Goal: Complete application form

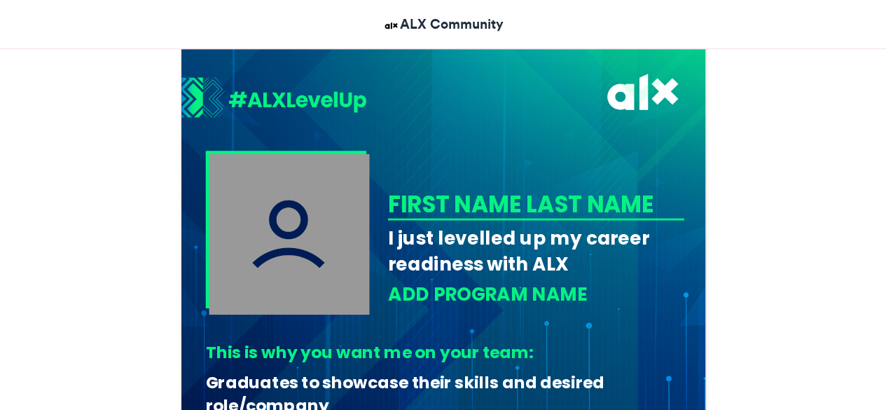
scroll to position [394, 0]
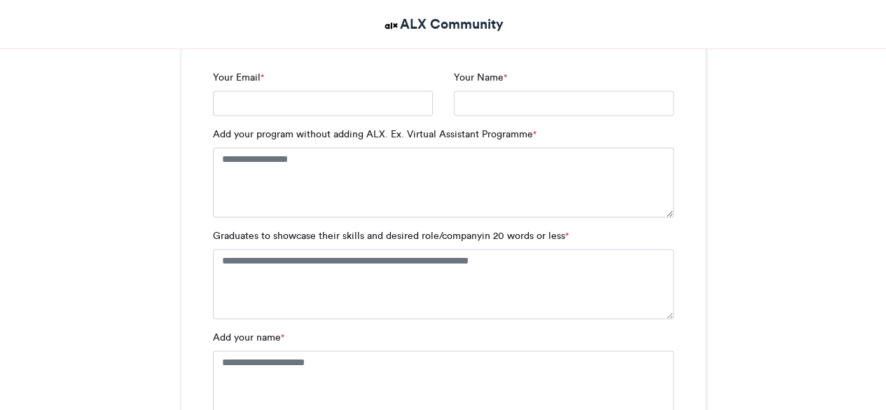
drag, startPoint x: 891, startPoint y: 86, endPoint x: 895, endPoint y: 163, distance: 77.1
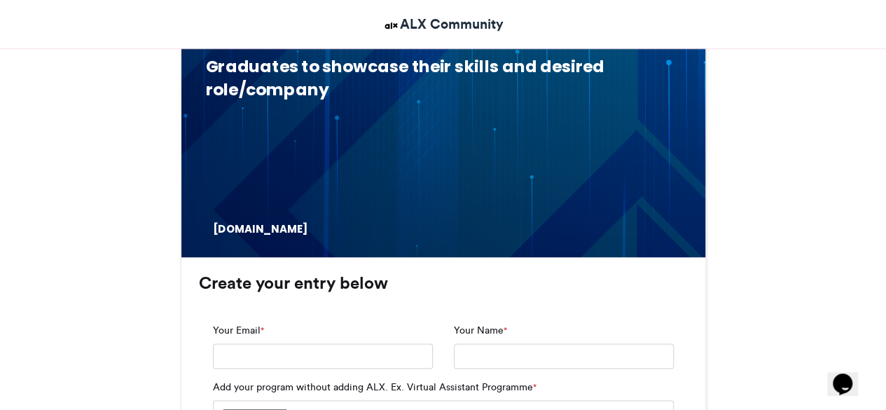
scroll to position [690, 0]
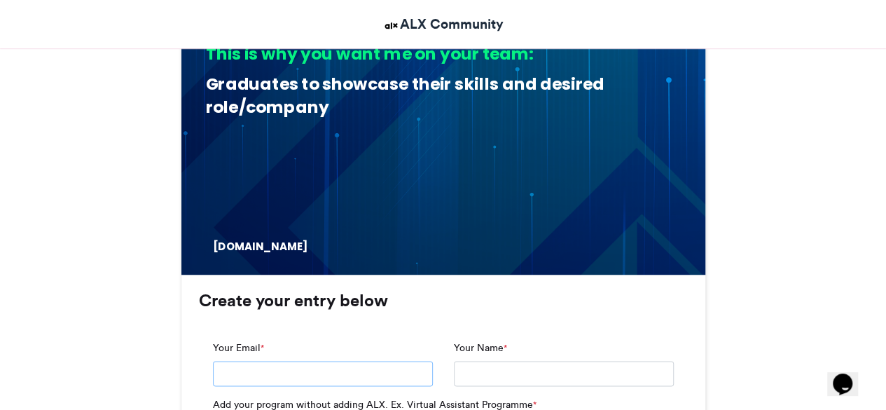
click at [279, 368] on input "Your Email *" at bounding box center [323, 373] width 220 height 25
type input "**********"
click at [466, 366] on input "Your Name *" at bounding box center [564, 373] width 220 height 25
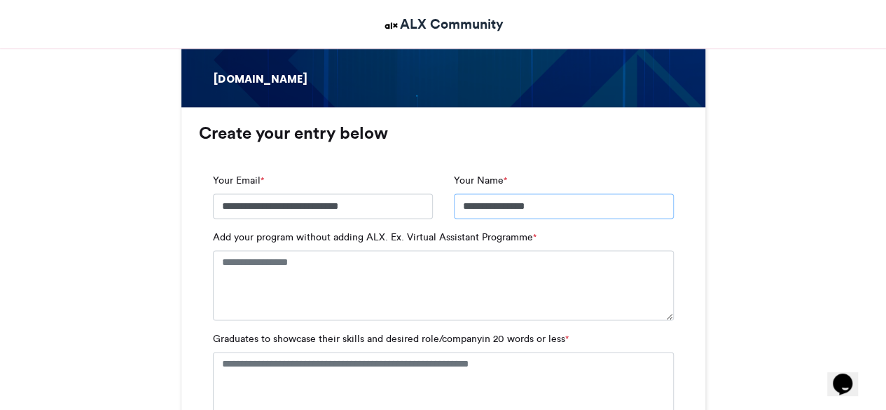
scroll to position [858, 0]
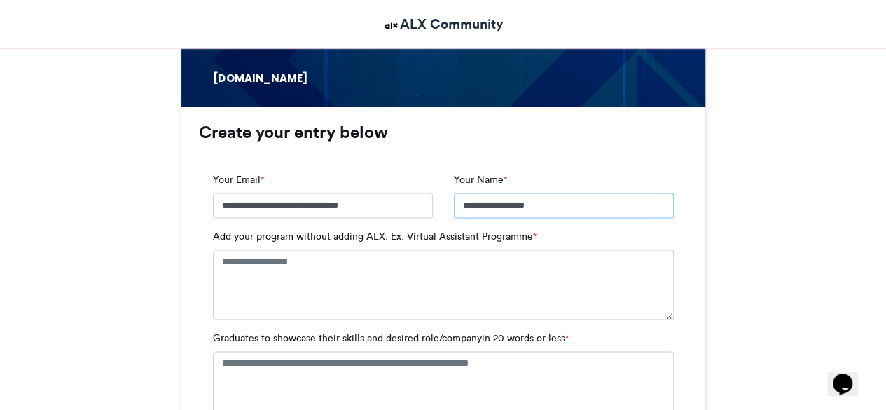
type input "**********"
click at [354, 266] on textarea "Add your program without adding ALX. Ex. Virtual Assistant Programme *" at bounding box center [443, 284] width 461 height 70
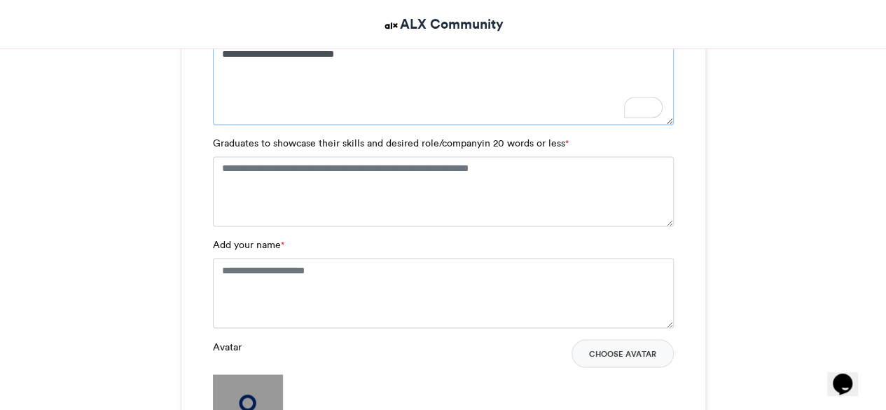
scroll to position [1067, 0]
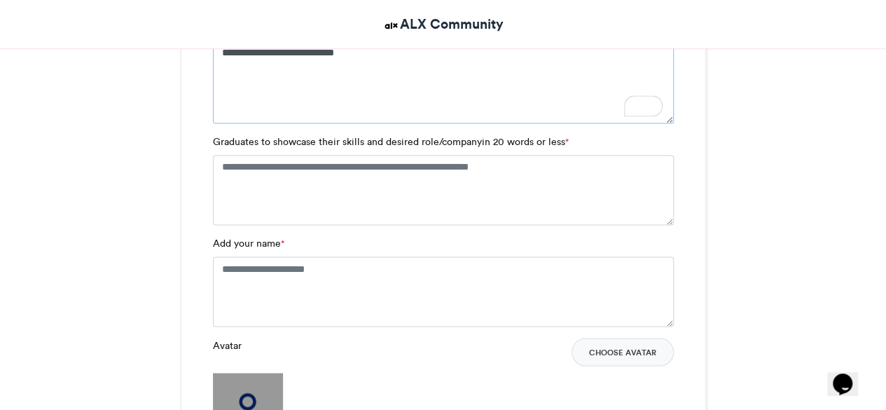
type textarea "**********"
click at [381, 262] on textarea "Add your name *" at bounding box center [443, 291] width 461 height 70
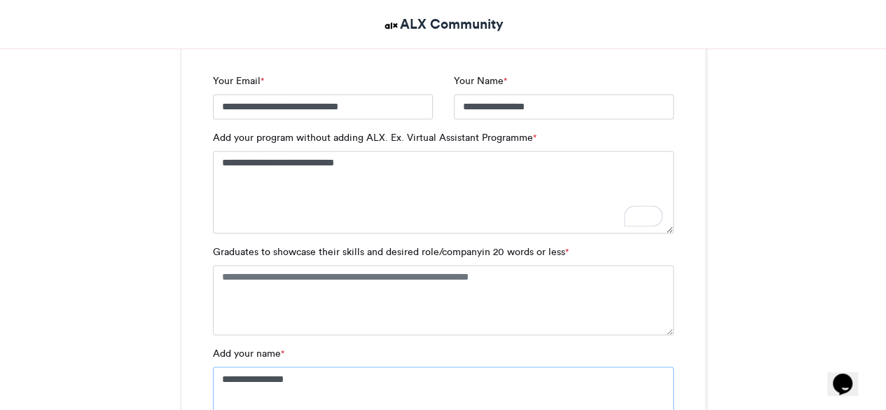
scroll to position [958, 0]
type textarea "**********"
click at [421, 274] on textarea "Graduates to showcase their skills and desired role/companyin 20 words or less *" at bounding box center [443, 299] width 461 height 70
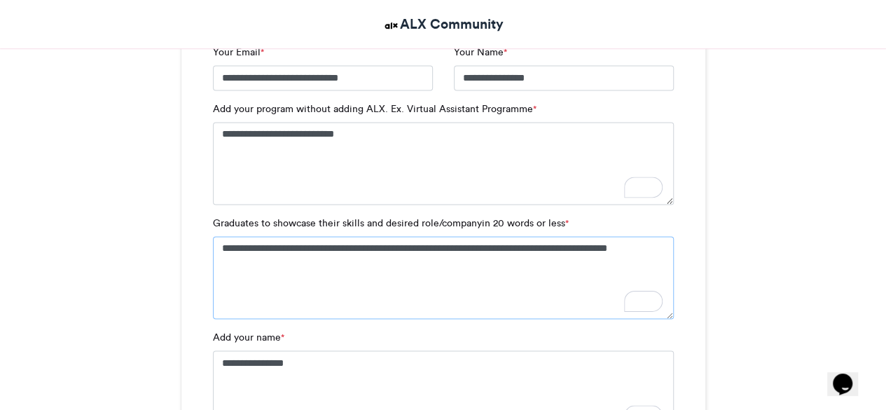
scroll to position [980, 0]
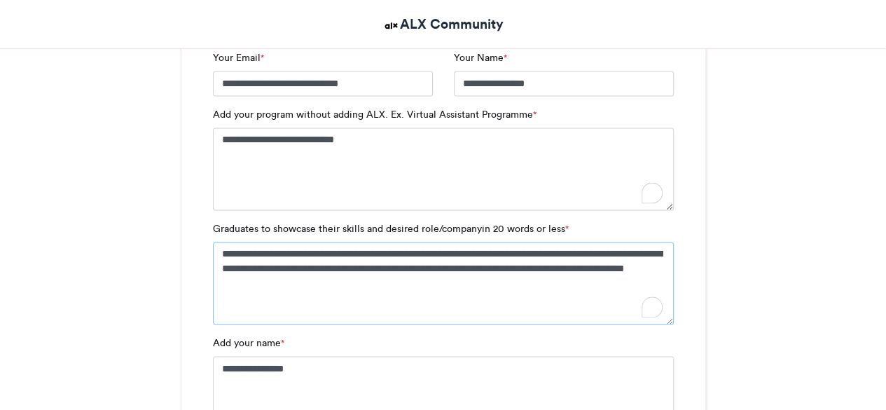
type textarea "**********"
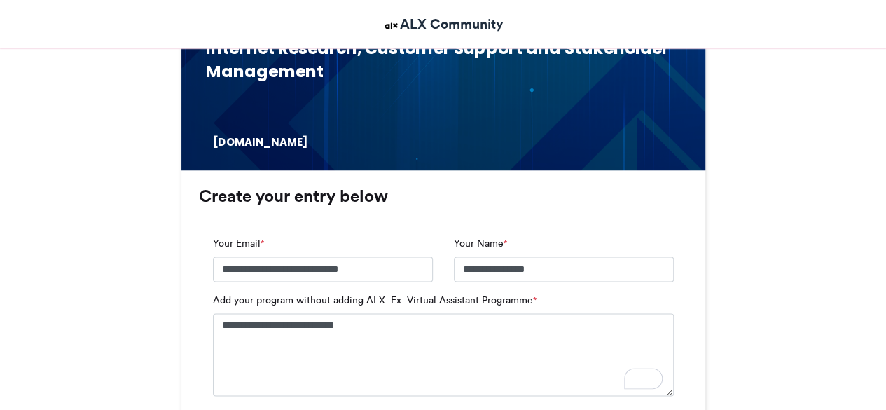
scroll to position [515, 0]
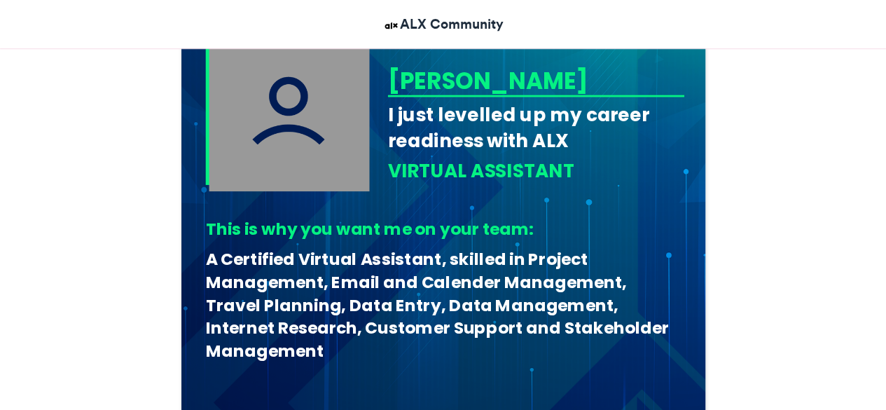
click at [330, 144] on img at bounding box center [289, 110] width 160 height 160
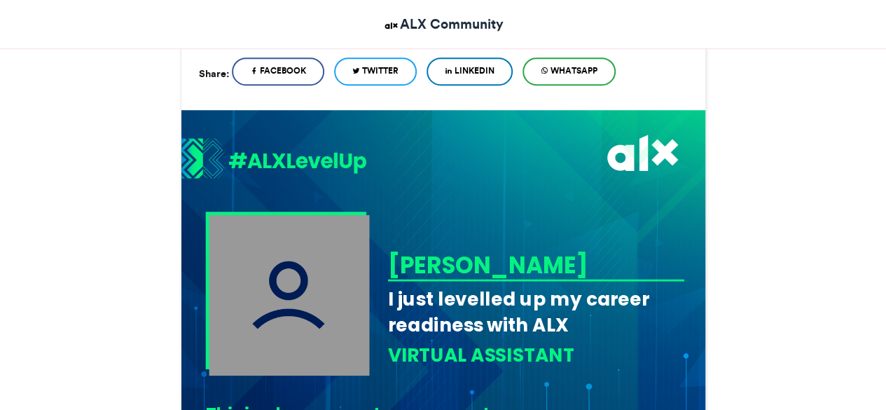
scroll to position [353, 0]
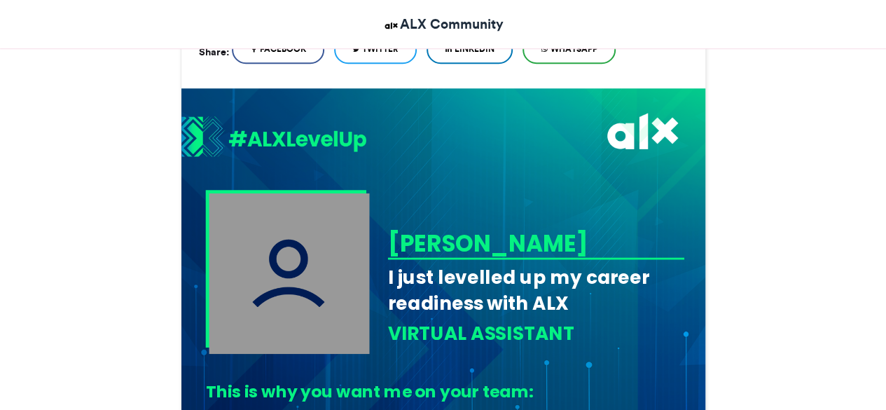
click at [303, 281] on img at bounding box center [289, 273] width 160 height 160
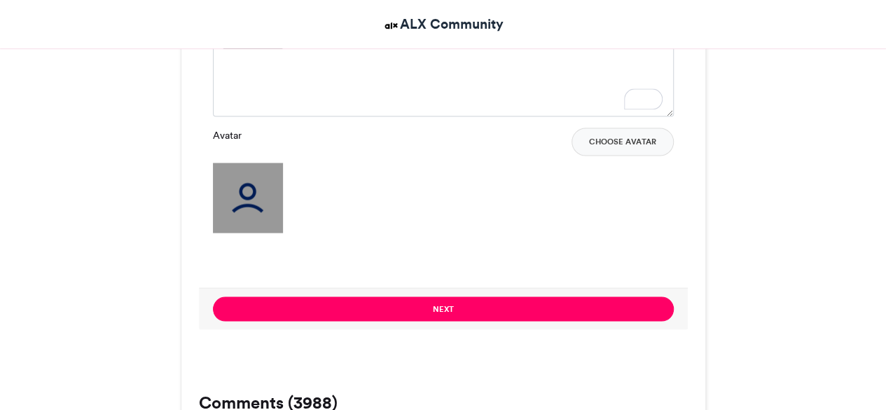
scroll to position [1304, 0]
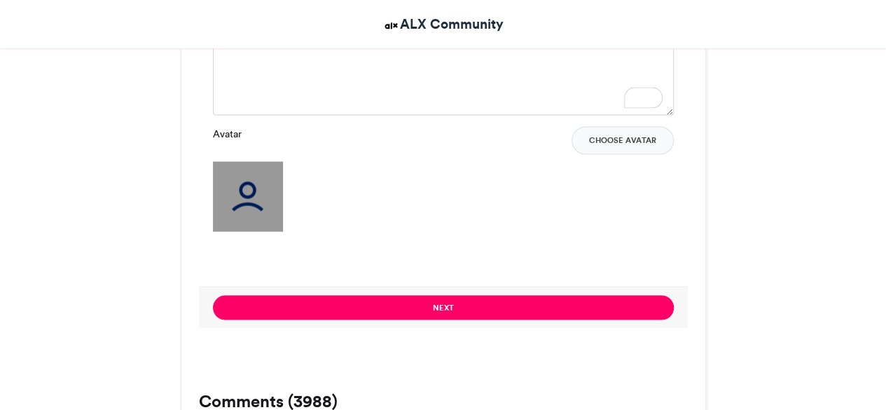
click at [240, 183] on img at bounding box center [248, 196] width 70 height 70
click at [645, 141] on button "Choose Avatar" at bounding box center [622, 140] width 102 height 28
click at [634, 132] on button "Choose Avatar" at bounding box center [622, 140] width 102 height 28
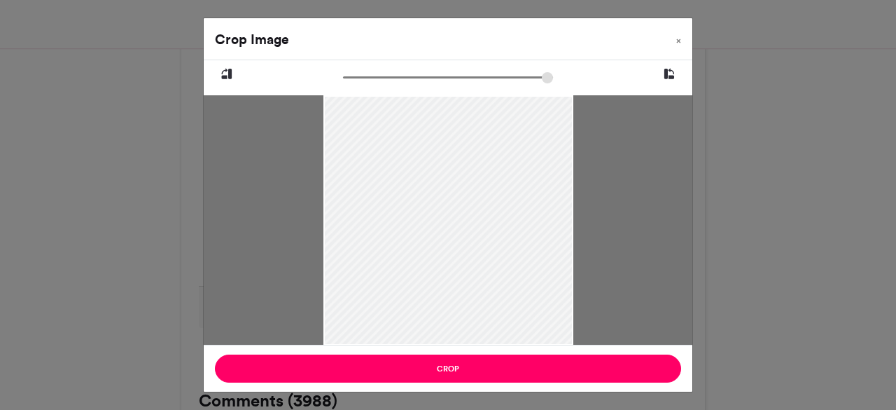
drag, startPoint x: 351, startPoint y: 69, endPoint x: 387, endPoint y: 69, distance: 35.7
click at [387, 69] on div at bounding box center [448, 74] width 489 height 28
click at [398, 81] on input "zoom" at bounding box center [448, 77] width 210 height 13
drag, startPoint x: 398, startPoint y: 81, endPoint x: 467, endPoint y: 90, distance: 69.3
type input "******"
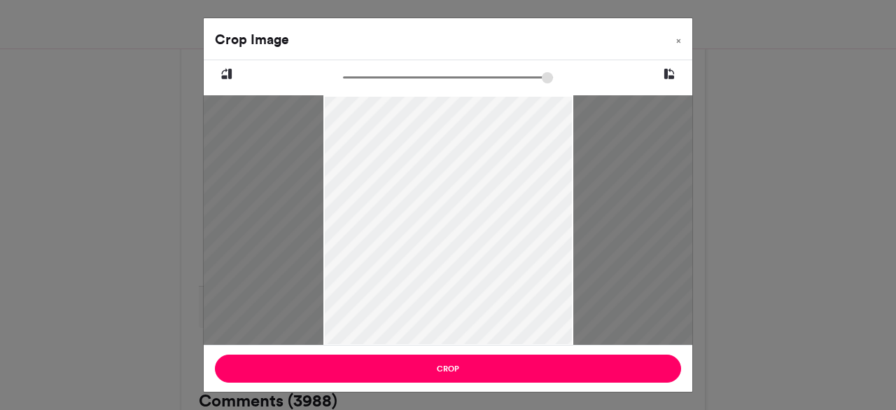
click at [467, 84] on input "zoom" at bounding box center [448, 77] width 210 height 13
drag, startPoint x: 458, startPoint y: 153, endPoint x: 464, endPoint y: 268, distance: 115.7
click at [464, 268] on div at bounding box center [454, 337] width 742 height 928
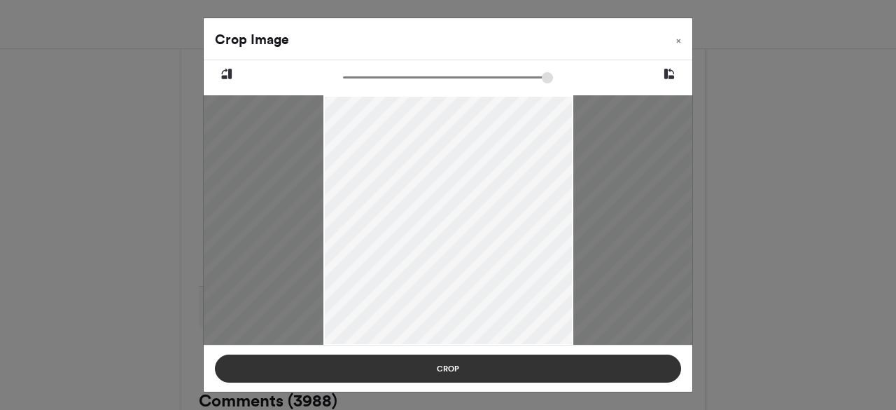
click at [463, 370] on button "Crop" at bounding box center [448, 368] width 466 height 28
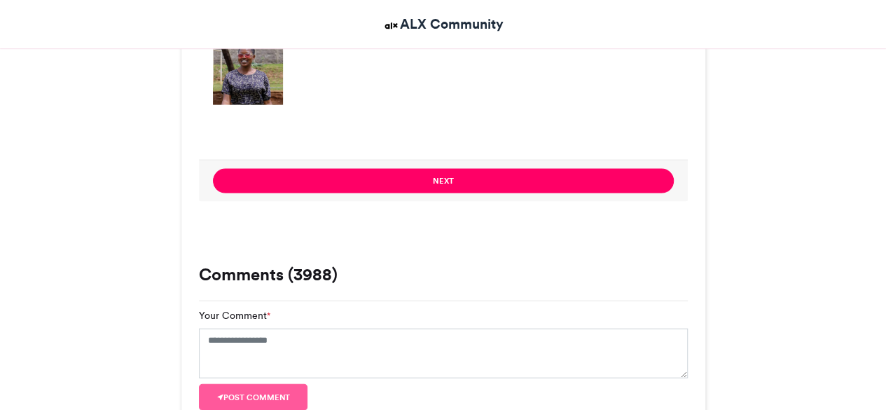
scroll to position [1401, 0]
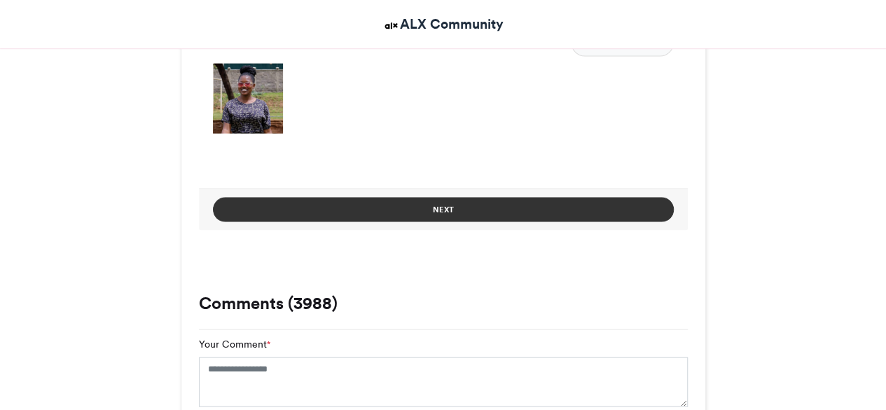
click at [414, 210] on button "Next" at bounding box center [443, 209] width 461 height 25
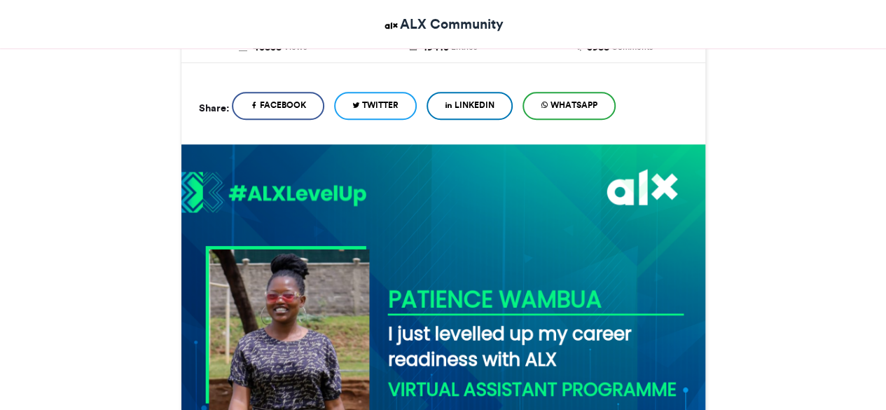
scroll to position [806, 0]
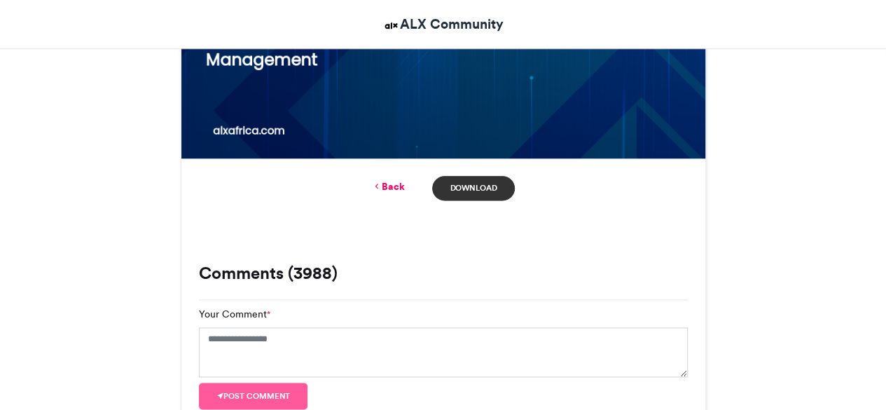
click at [489, 189] on link "Download" at bounding box center [473, 188] width 82 height 25
